Goal: Information Seeking & Learning: Compare options

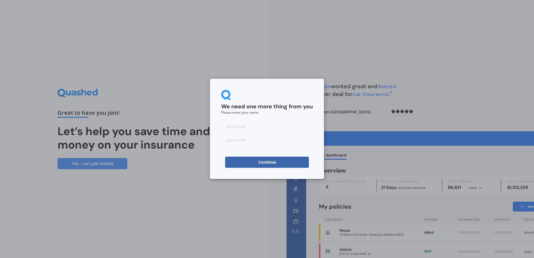
click at [240, 129] on input at bounding box center [267, 126] width 92 height 11
type input "Faizal"
type input "Hussain"
click at [261, 163] on button "Continue" at bounding box center [267, 162] width 84 height 11
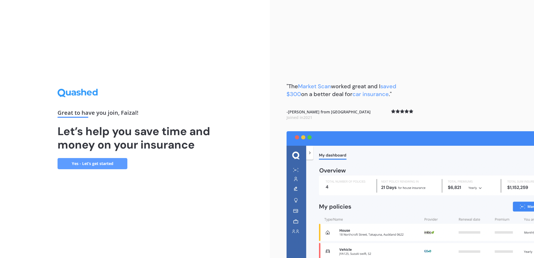
click at [93, 166] on link "Yes - Let’s get started" at bounding box center [93, 163] width 70 height 11
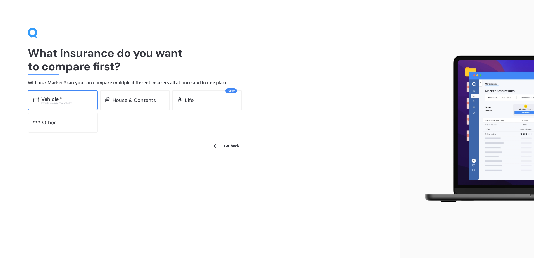
click at [58, 101] on div "Vehicle *" at bounding box center [51, 99] width 21 height 6
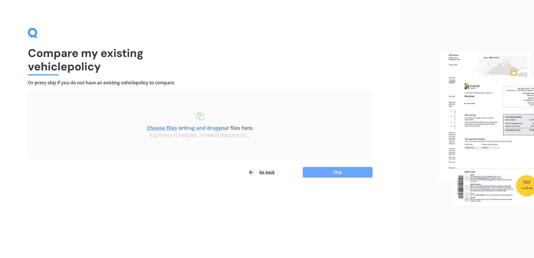
click at [342, 173] on button "Skip" at bounding box center [338, 172] width 70 height 11
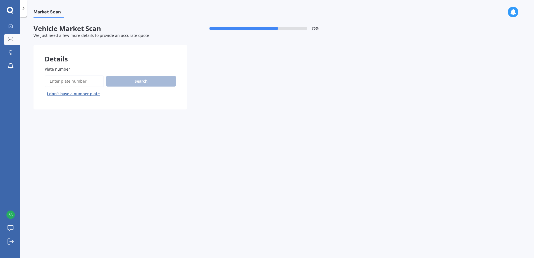
click at [70, 80] on input "Plate number" at bounding box center [74, 81] width 59 height 12
type input "QKK643"
click at [0, 0] on button "Next" at bounding box center [0, 0] width 0 height 0
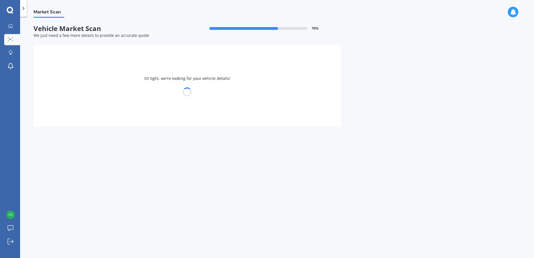
select select "FORD"
select select "RANGER"
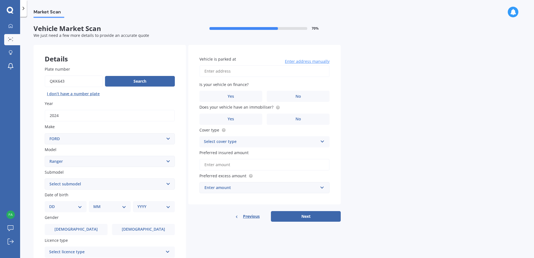
click at [236, 70] on input "Vehicle is parked at" at bounding box center [264, 71] width 130 height 12
click at [258, 70] on input "[STREET_ADDRESS]" at bounding box center [264, 71] width 130 height 12
type input "[STREET_ADDRESS]"
click at [298, 97] on span "No" at bounding box center [298, 96] width 6 height 5
click at [0, 0] on input "No" at bounding box center [0, 0] width 0 height 0
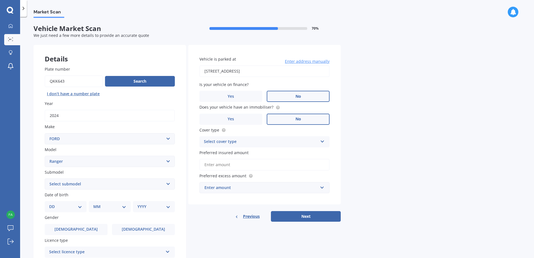
click at [295, 120] on span "No" at bounding box center [298, 119] width 6 height 5
click at [0, 0] on input "No" at bounding box center [0, 0] width 0 height 0
click at [247, 141] on div "Select cover type" at bounding box center [261, 142] width 114 height 7
click at [227, 152] on span "Comprehensive" at bounding box center [219, 152] width 30 height 5
click at [229, 165] on input "Preferred insured amount" at bounding box center [264, 165] width 130 height 12
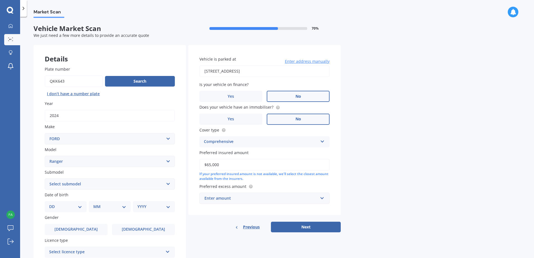
type input "$65,000"
click at [372, 151] on div "Market Scan Vehicle Market Scan 70 % We just need a few more details to provide…" at bounding box center [277, 138] width 514 height 241
click at [219, 199] on div "Enter amount" at bounding box center [260, 198] width 113 height 6
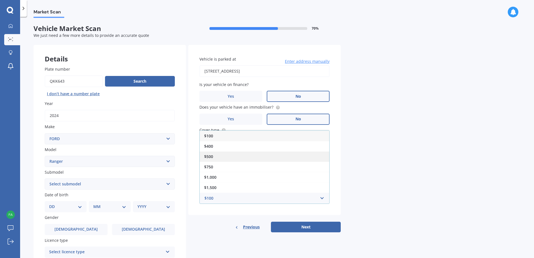
click at [211, 155] on span "$500" at bounding box center [208, 156] width 9 height 5
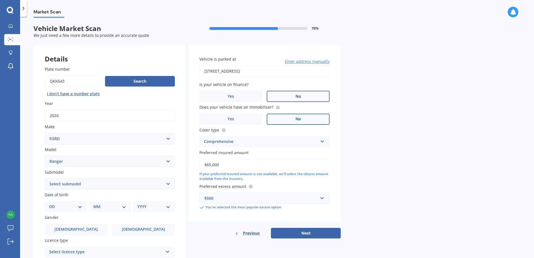
click at [238, 222] on div "Vehicle is parked at [STREET_ADDRESS] Enter address manually Is your vehicle on…" at bounding box center [264, 142] width 152 height 194
click at [304, 236] on button "Next" at bounding box center [306, 233] width 70 height 11
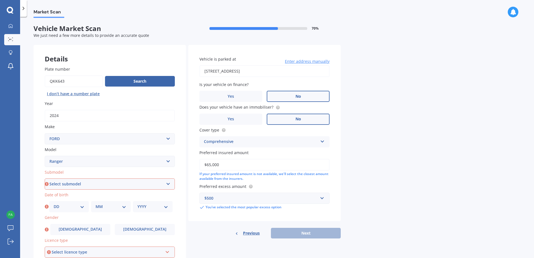
click at [76, 183] on select "Select submodel 4X2 3.2 Litre Turbo Diesel 4X2 XL 2.2 Litre Turbo Diesel 4X2 XL…" at bounding box center [110, 183] width 130 height 11
select select "WILDTRAK"
click at [45, 178] on select "Select submodel 4X2 3.2 Litre Turbo Diesel 4X2 XL 2.2 Litre Turbo Diesel 4X2 XL…" at bounding box center [110, 183] width 130 height 11
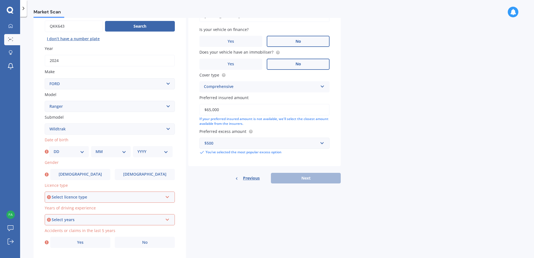
scroll to position [56, 0]
click at [63, 152] on select "DD 01 02 03 04 05 06 07 08 09 10 11 12 13 14 15 16 17 18 19 20 21 22 23 24 25 2…" at bounding box center [69, 151] width 31 height 6
select select "02"
click at [54, 148] on select "DD 01 02 03 04 05 06 07 08 09 10 11 12 13 14 15 16 17 18 19 20 21 22 23 24 25 2…" at bounding box center [69, 151] width 31 height 6
click at [106, 150] on select "MM 01 02 03 04 05 06 07 08 09 10 11 12" at bounding box center [111, 151] width 31 height 6
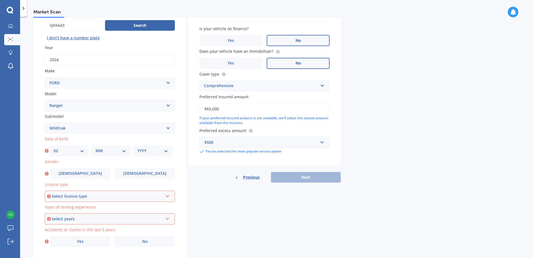
select select "02"
click at [96, 148] on select "MM 01 02 03 04 05 06 07 08 09 10 11 12" at bounding box center [111, 151] width 31 height 6
click at [152, 150] on select "YYYY 2025 2024 2023 2022 2021 2020 2019 2018 2017 2016 2015 2014 2013 2012 2011…" at bounding box center [152, 151] width 31 height 6
select select "1986"
click at [137, 148] on select "YYYY 2025 2024 2023 2022 2021 2020 2019 2018 2017 2016 2015 2014 2013 2012 2011…" at bounding box center [152, 151] width 31 height 6
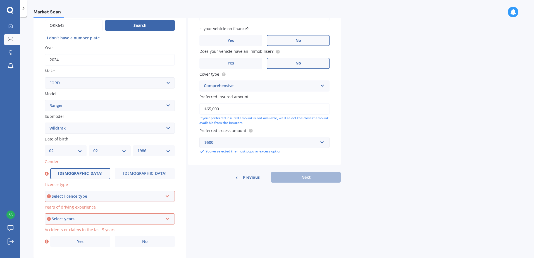
click at [74, 174] on label "[DEMOGRAPHIC_DATA]" at bounding box center [80, 173] width 60 height 11
click at [0, 0] on input "[DEMOGRAPHIC_DATA]" at bounding box center [0, 0] width 0 height 0
click at [82, 196] on div "Select licence type" at bounding box center [107, 196] width 111 height 6
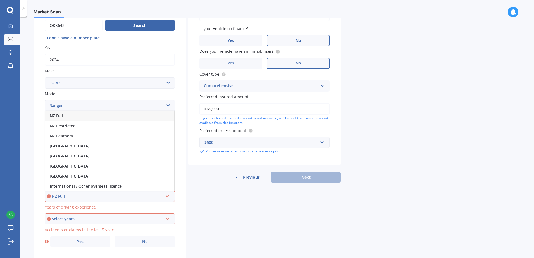
click at [65, 114] on div "NZ Full" at bounding box center [109, 116] width 129 height 10
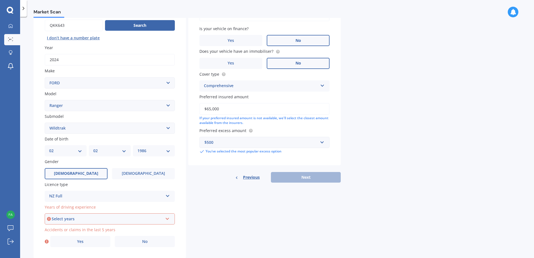
click at [70, 220] on div "Select years" at bounding box center [107, 219] width 111 height 6
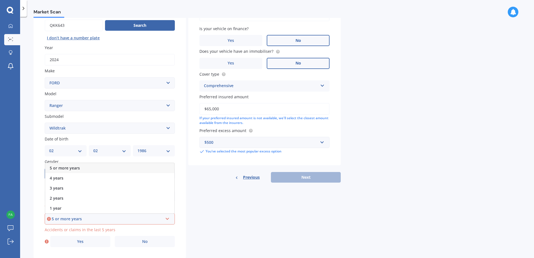
click at [68, 170] on span "5 or more years" at bounding box center [65, 167] width 30 height 5
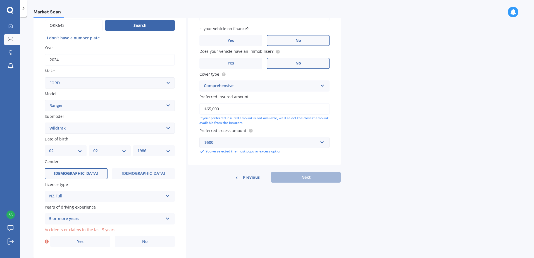
scroll to position [71, 0]
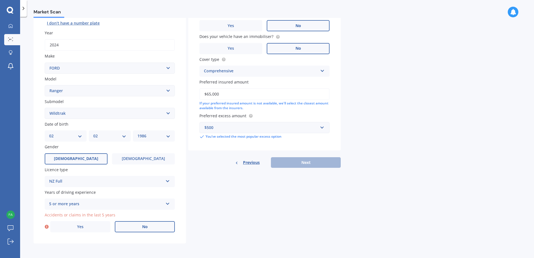
click at [136, 228] on label "No" at bounding box center [145, 226] width 60 height 11
click at [0, 0] on input "No" at bounding box center [0, 0] width 0 height 0
click at [305, 161] on button "Next" at bounding box center [306, 162] width 70 height 11
select select "02"
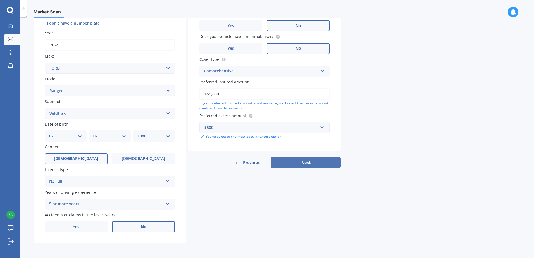
select select "1986"
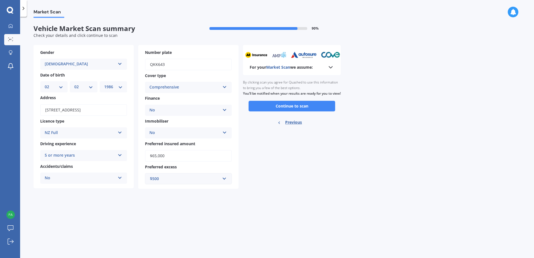
scroll to position [0, 0]
click at [289, 111] on button "Continue to scan" at bounding box center [292, 106] width 87 height 11
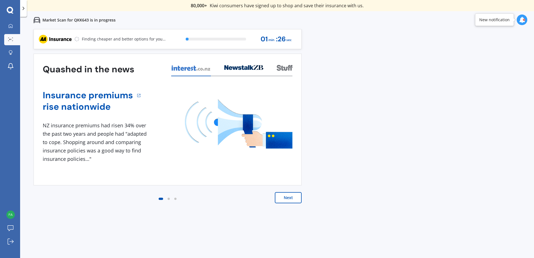
click at [286, 196] on button "Next" at bounding box center [288, 197] width 27 height 11
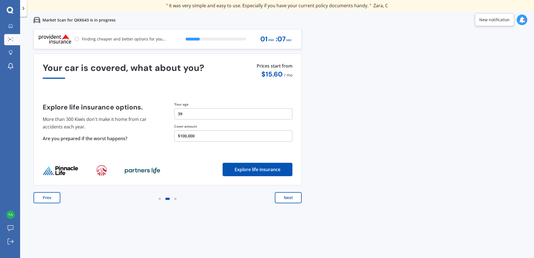
click at [295, 197] on button "Next" at bounding box center [288, 197] width 27 height 11
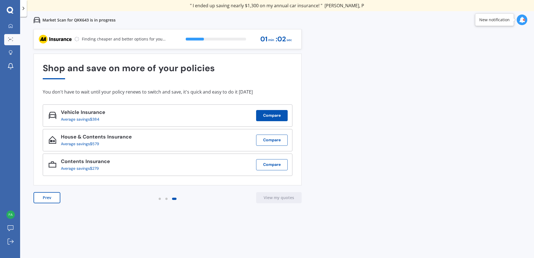
click at [263, 118] on button "Compare" at bounding box center [272, 115] width 32 height 11
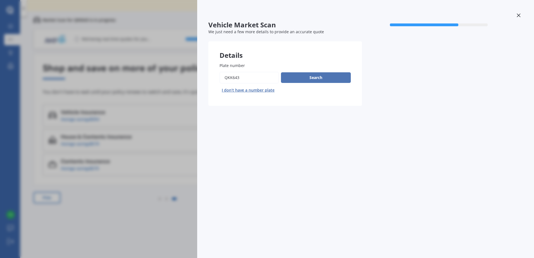
click at [308, 76] on button "Search" at bounding box center [316, 77] width 70 height 11
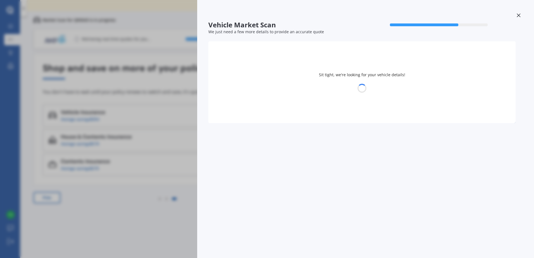
select select "FORD"
select select "RANGER"
select select "02"
select select "1986"
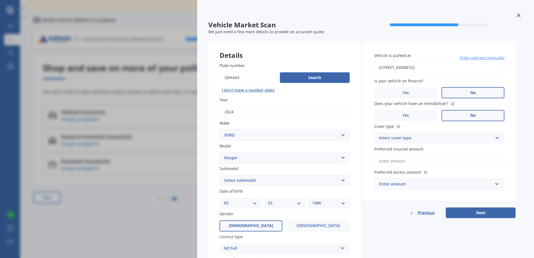
click at [402, 137] on div "Select cover type" at bounding box center [436, 138] width 114 height 7
click at [395, 148] on span "Comprehensive" at bounding box center [394, 148] width 30 height 5
click at [387, 161] on input "Preferred insured amount" at bounding box center [439, 161] width 130 height 12
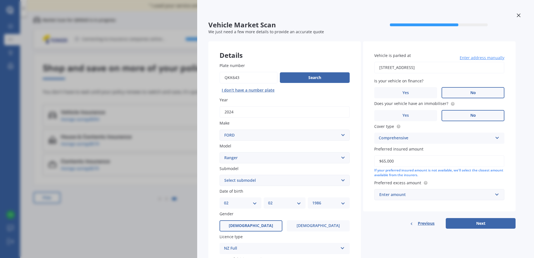
type input "$65,000"
click at [381, 227] on div "Previous Next" at bounding box center [439, 223] width 152 height 11
click at [401, 194] on div "Enter amount" at bounding box center [435, 195] width 113 height 6
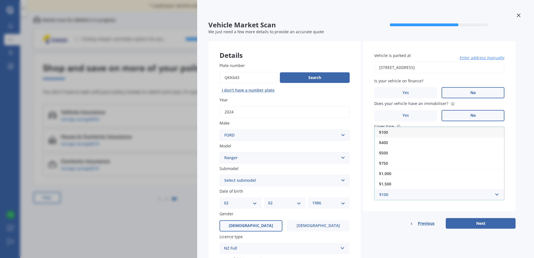
drag, startPoint x: 388, startPoint y: 152, endPoint x: 391, endPoint y: 162, distance: 11.0
click at [388, 153] on div "$500" at bounding box center [440, 153] width 130 height 10
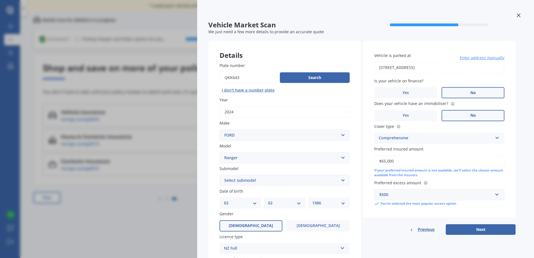
click at [394, 229] on div "Previous Next" at bounding box center [439, 229] width 152 height 11
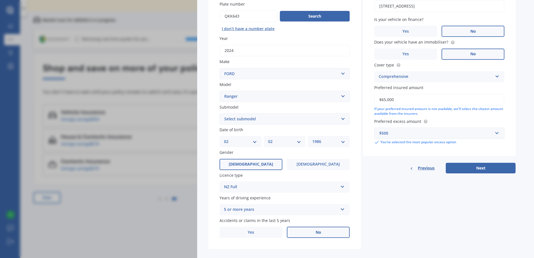
scroll to position [68, 0]
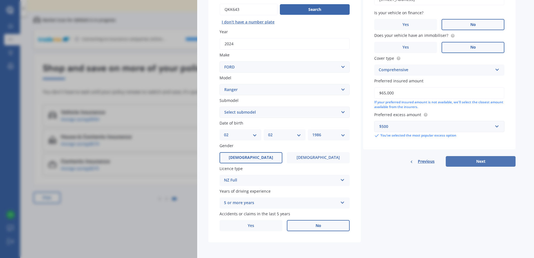
click at [462, 163] on button "Next" at bounding box center [481, 161] width 70 height 11
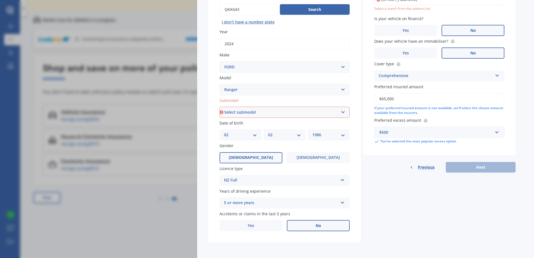
click at [259, 111] on select "Select submodel 4X2 3.2 Litre Turbo Diesel 4X2 XL 2.2 Litre Turbo Diesel 4X2 XL…" at bounding box center [285, 112] width 130 height 11
select select "WILDTRAK"
click at [220, 107] on select "Select submodel 4X2 3.2 Litre Turbo Diesel 4X2 XL 2.2 Litre Turbo Diesel 4X2 XL…" at bounding box center [285, 112] width 130 height 11
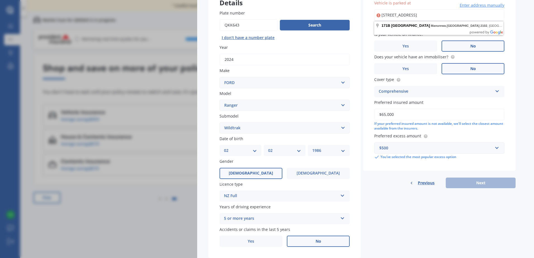
click at [373, 202] on div "Details Plate number Search I don’t have a number plate Year [DATE] Make Select…" at bounding box center [361, 124] width 307 height 270
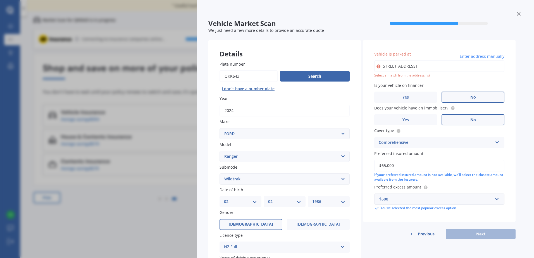
scroll to position [0, 0]
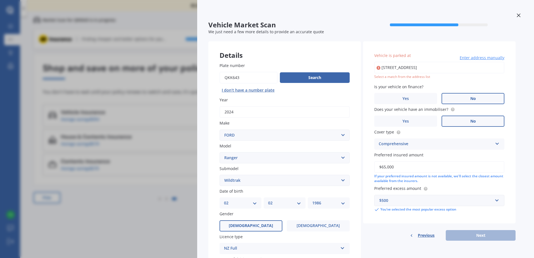
click at [470, 99] on label "No" at bounding box center [473, 98] width 63 height 11
click at [0, 0] on input "No" at bounding box center [0, 0] width 0 height 0
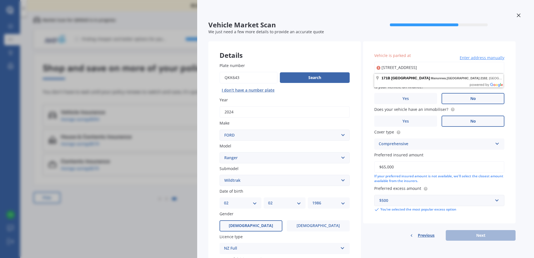
click at [444, 68] on input "[STREET_ADDRESS]" at bounding box center [439, 68] width 130 height 12
type input "[STREET_ADDRESS]"
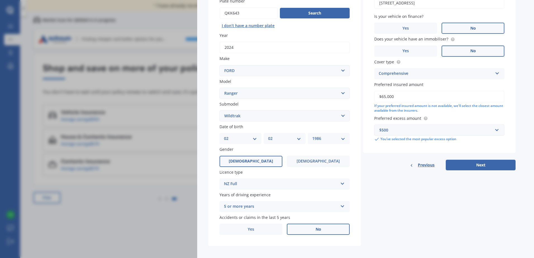
scroll to position [68, 0]
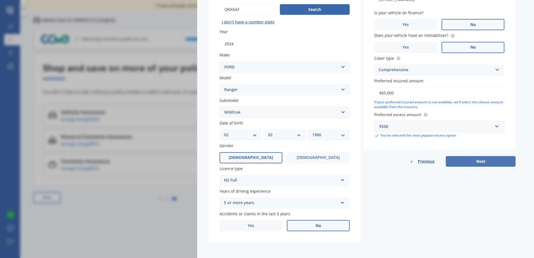
click at [475, 163] on button "Next" at bounding box center [481, 161] width 70 height 11
select select "02"
select select "1986"
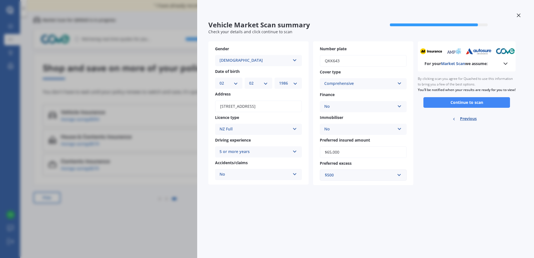
scroll to position [0, 0]
click at [465, 108] on button "Continue to scan" at bounding box center [466, 102] width 87 height 11
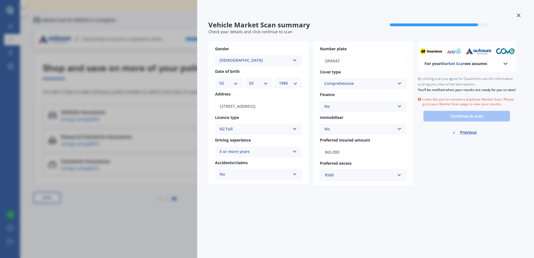
click at [519, 15] on icon at bounding box center [519, 15] width 4 height 4
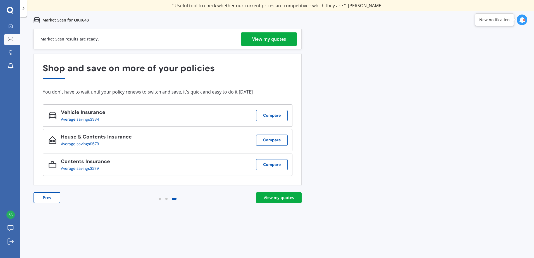
click at [270, 199] on div "View my quotes" at bounding box center [279, 198] width 30 height 6
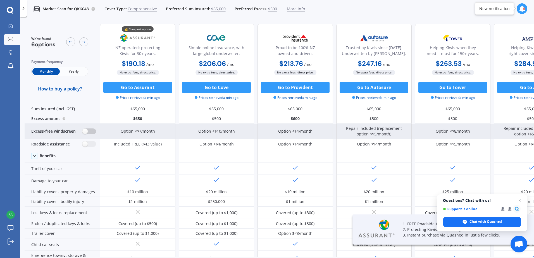
click at [87, 131] on label at bounding box center [89, 131] width 14 height 6
radio input "true"
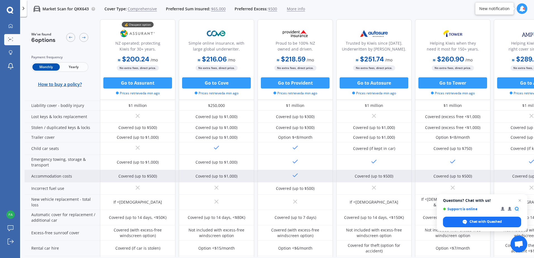
scroll to position [112, 0]
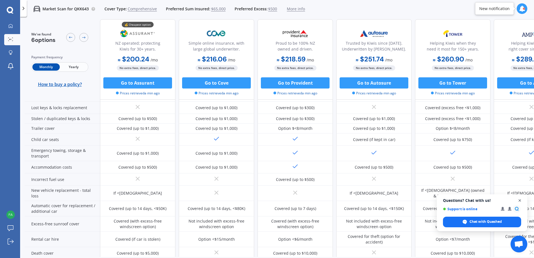
click at [521, 201] on span "Close chat" at bounding box center [519, 200] width 7 height 7
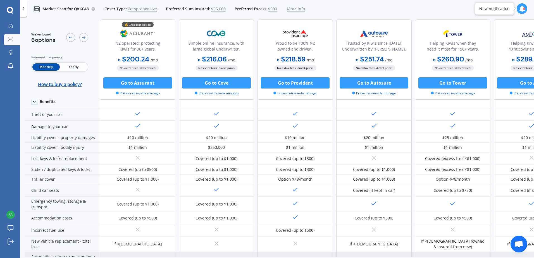
scroll to position [0, 0]
